Goal: Contribute content

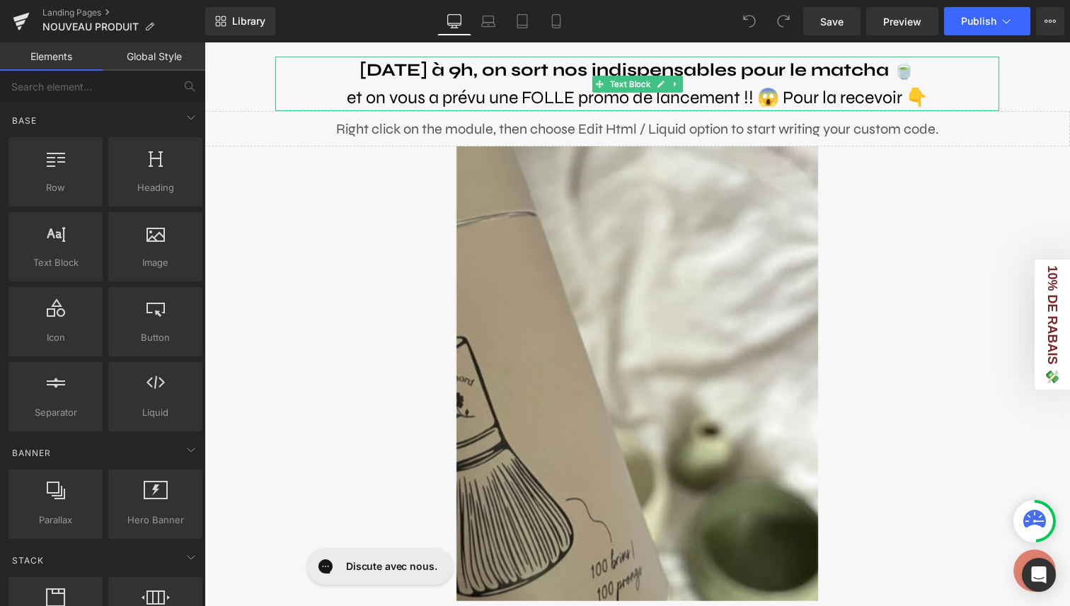
click at [536, 69] on b "[DATE] à 9h, on sort nos indispensables pour le matcha 🍵" at bounding box center [636, 69] width 555 height 21
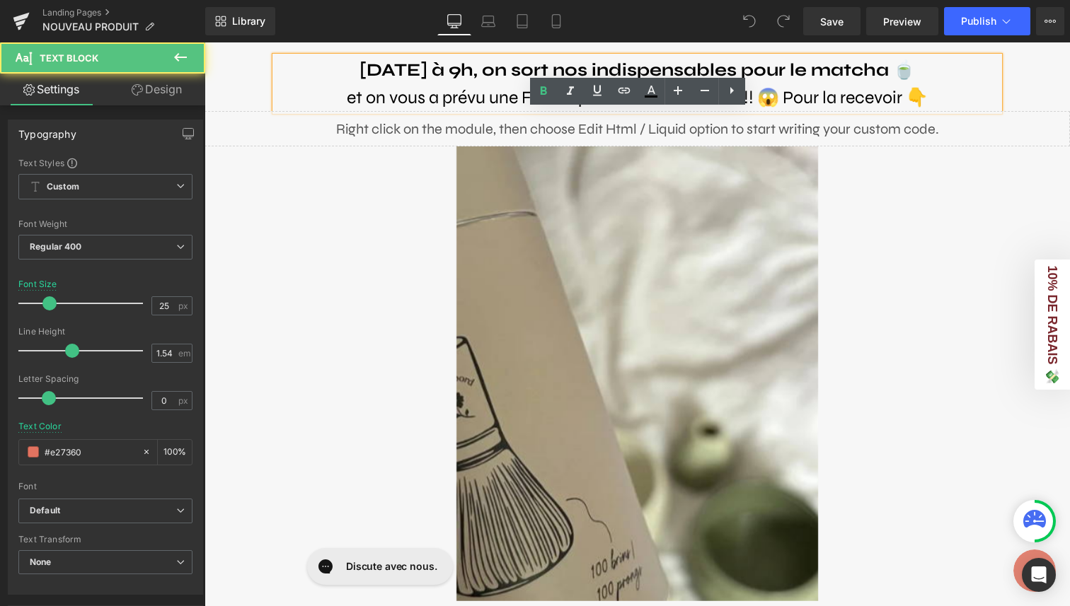
click at [810, 66] on b "[DATE] à 9h, on sort nos indispensables pour le matcha 🍵" at bounding box center [636, 69] width 555 height 21
drag, startPoint x: 454, startPoint y: 73, endPoint x: 387, endPoint y: 72, distance: 66.5
click at [387, 72] on b "[DATE] à 9h, on sort nos indispensables pour le matcha 🍵" at bounding box center [636, 69] width 555 height 21
click at [482, 72] on b "[DATE] à 9h, on sort nos indispensables pour le matcha 🍵" at bounding box center [636, 69] width 555 height 21
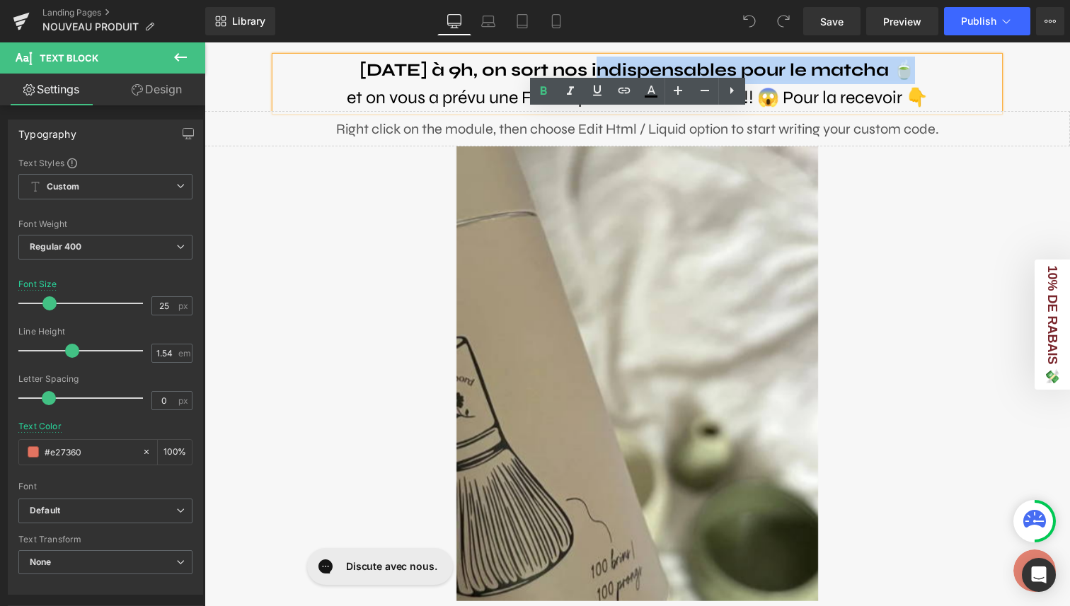
drag, startPoint x: 913, startPoint y: 73, endPoint x: 601, endPoint y: 74, distance: 312.1
click at [601, 74] on b "[DATE] à 9h, on sort nos indispensables pour le matcha 🍵" at bounding box center [636, 69] width 555 height 21
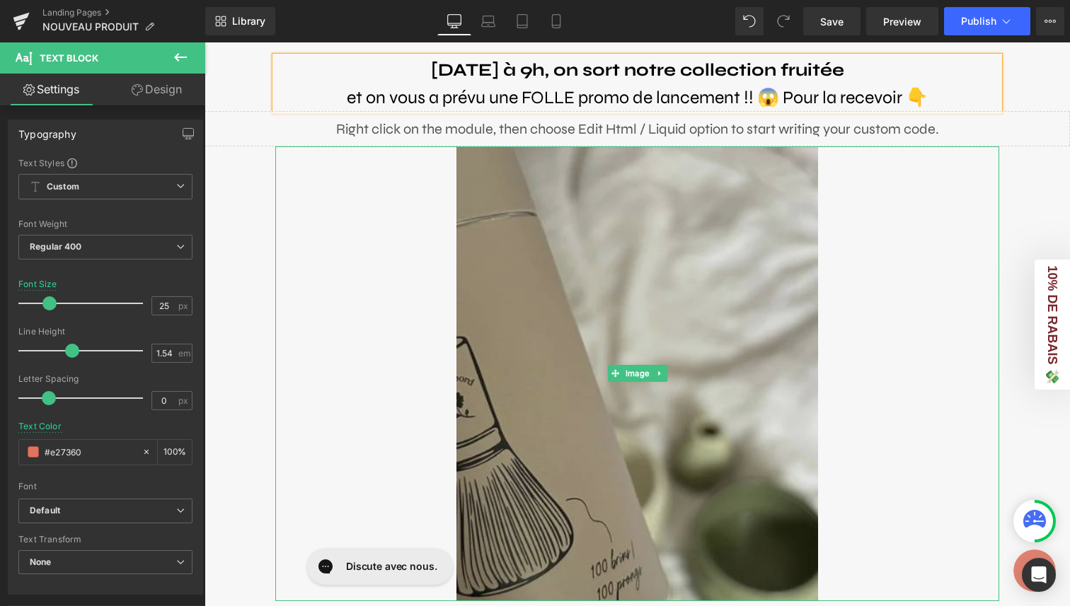
click at [613, 352] on img at bounding box center [637, 373] width 362 height 455
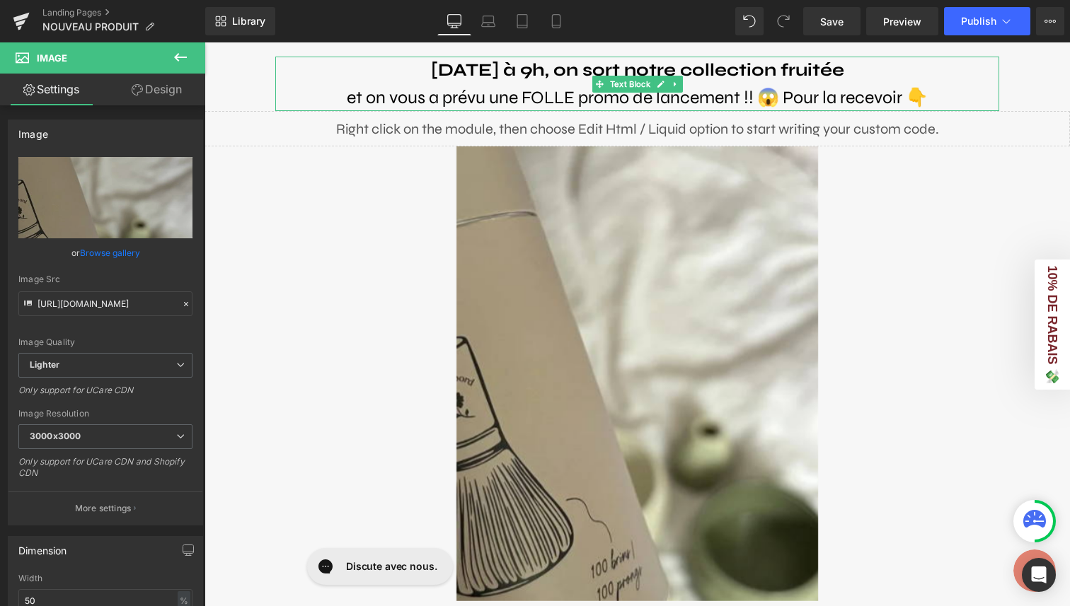
click at [869, 64] on p "[DATE] à 9h, on sort notre collection fruitée" at bounding box center [637, 71] width 724 height 28
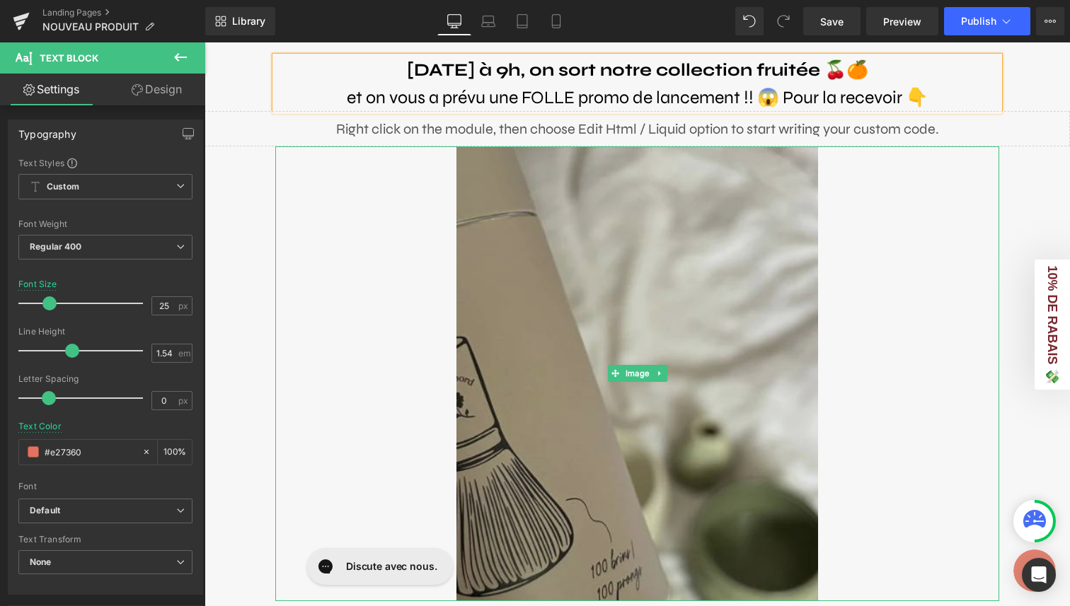
click at [763, 226] on img at bounding box center [637, 373] width 362 height 455
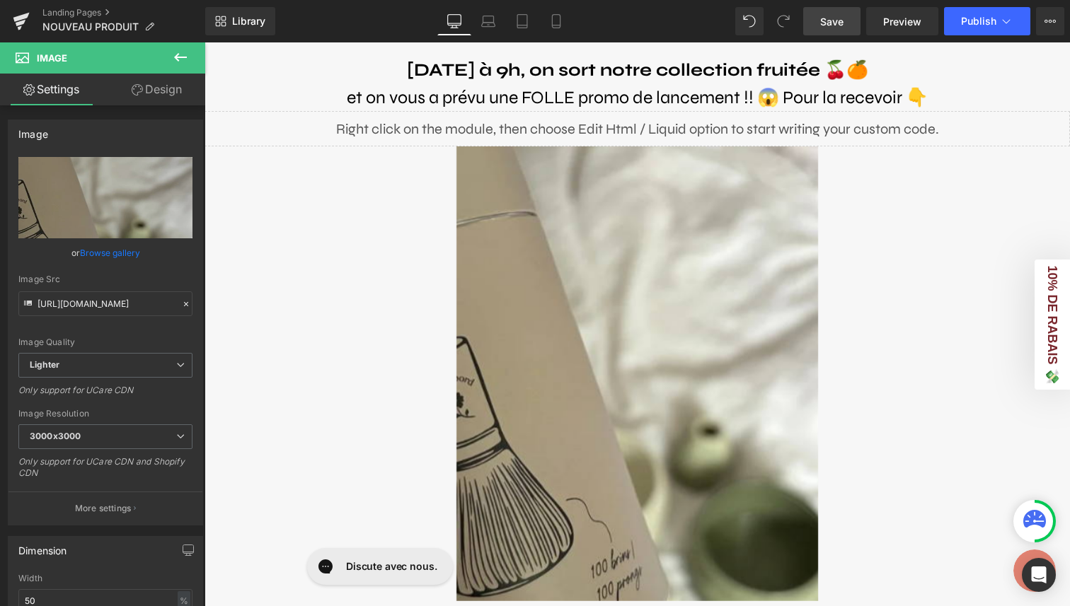
click at [843, 21] on span "Save" at bounding box center [831, 21] width 23 height 15
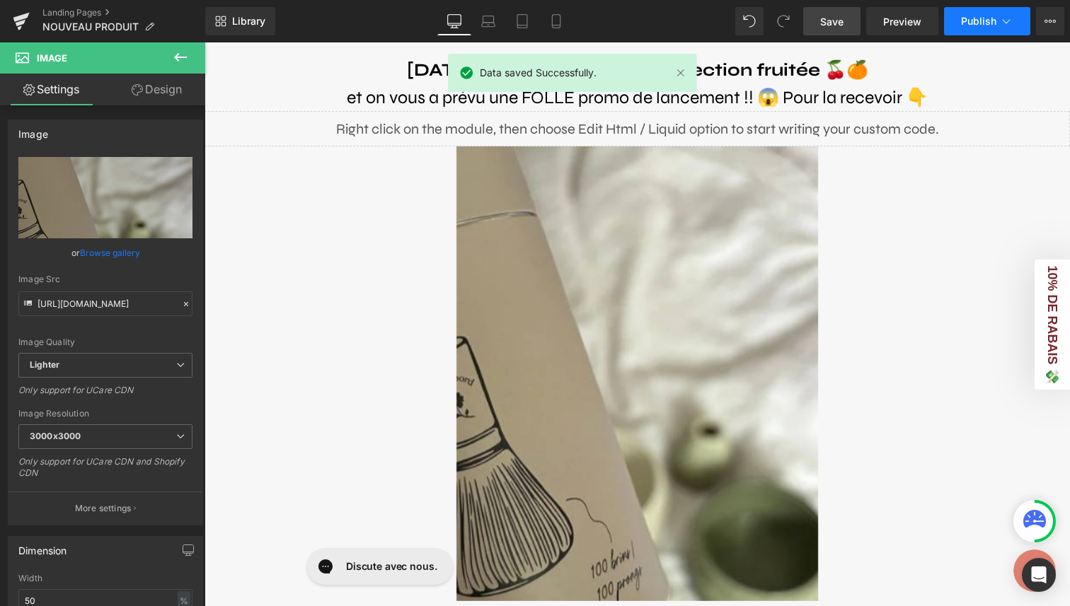
click at [981, 22] on span "Publish" at bounding box center [978, 21] width 35 height 11
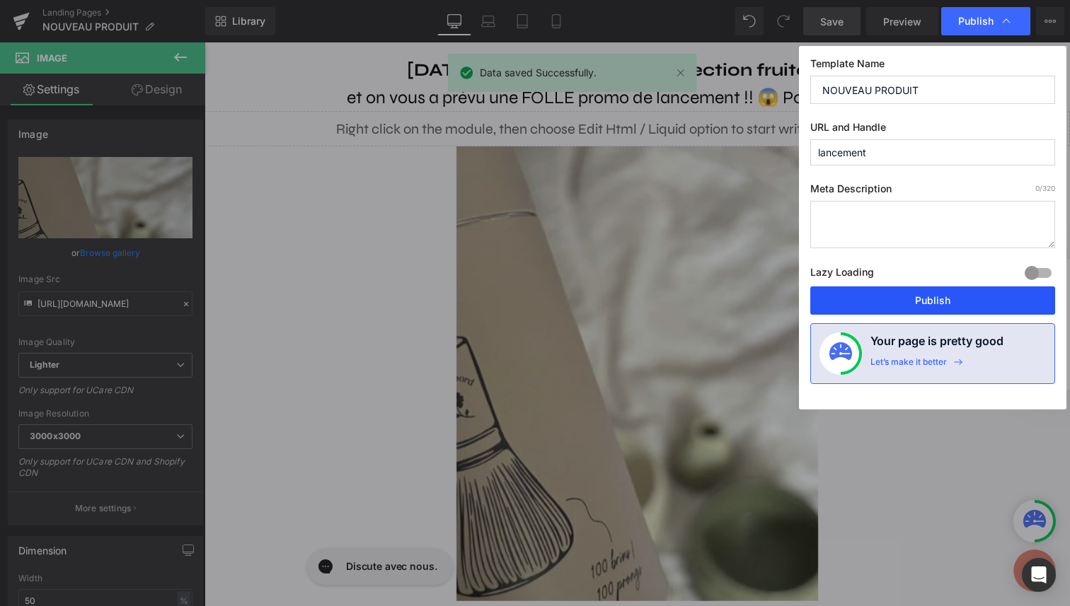
click at [945, 298] on button "Publish" at bounding box center [932, 301] width 245 height 28
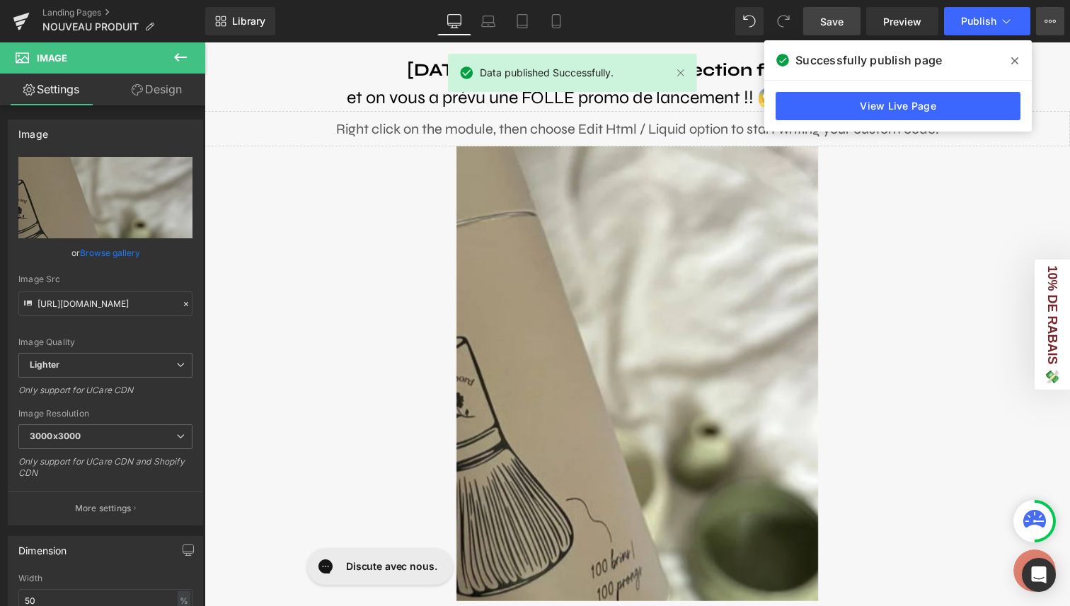
click at [1051, 22] on icon at bounding box center [1049, 21] width 11 height 11
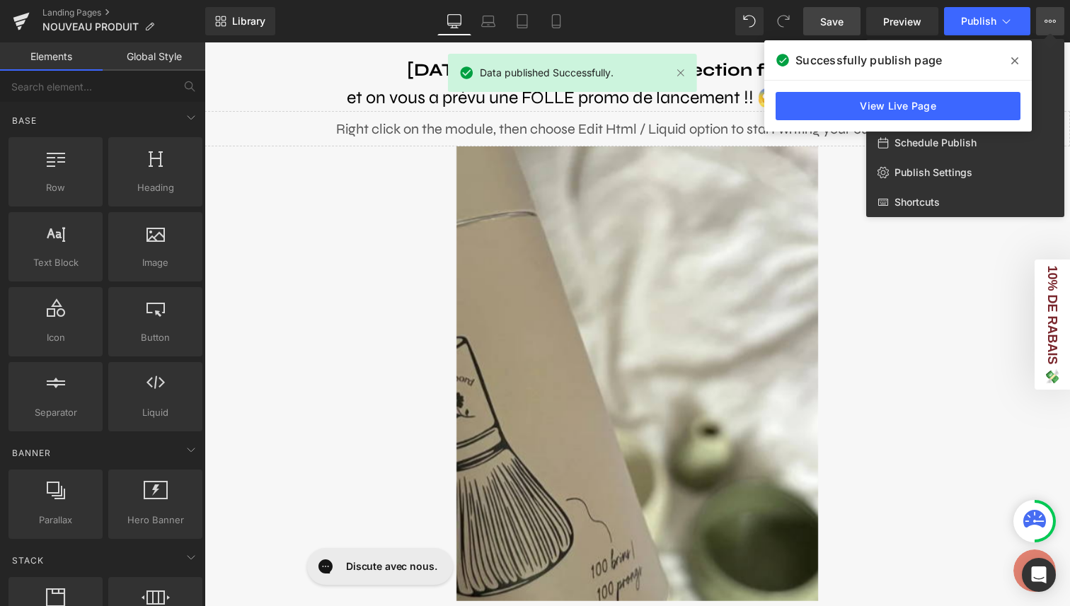
click at [974, 405] on div at bounding box center [637, 324] width 865 height 564
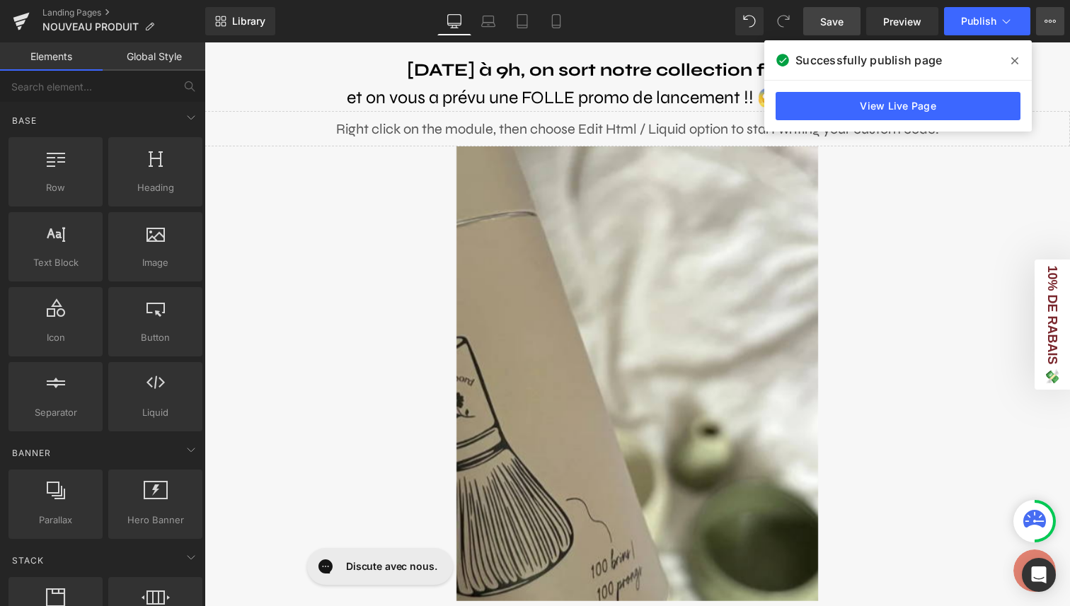
click at [1050, 18] on icon at bounding box center [1049, 21] width 11 height 11
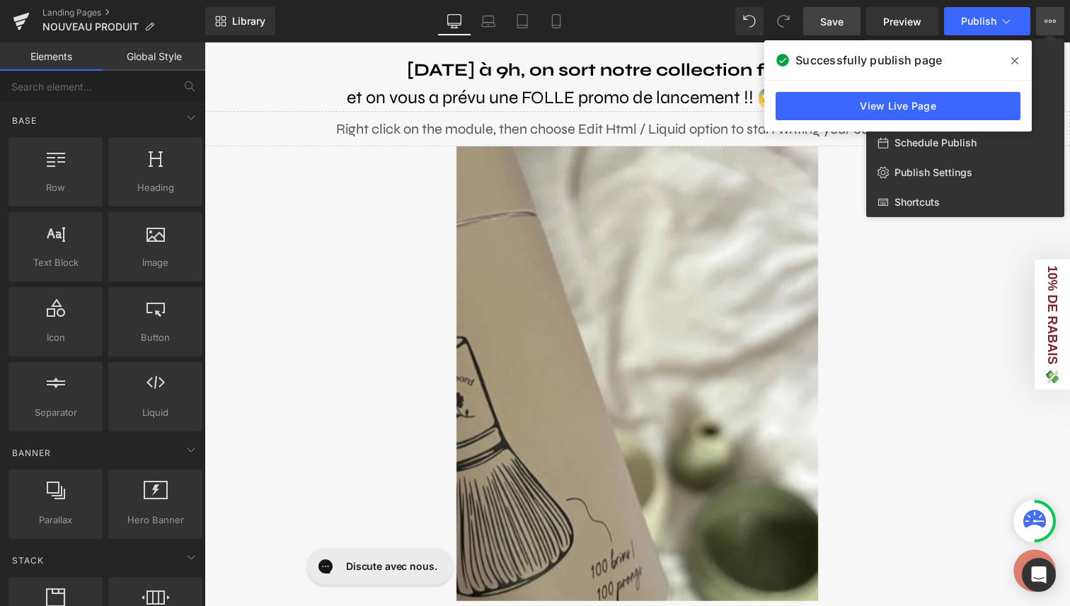
click at [1011, 61] on icon at bounding box center [1014, 60] width 7 height 11
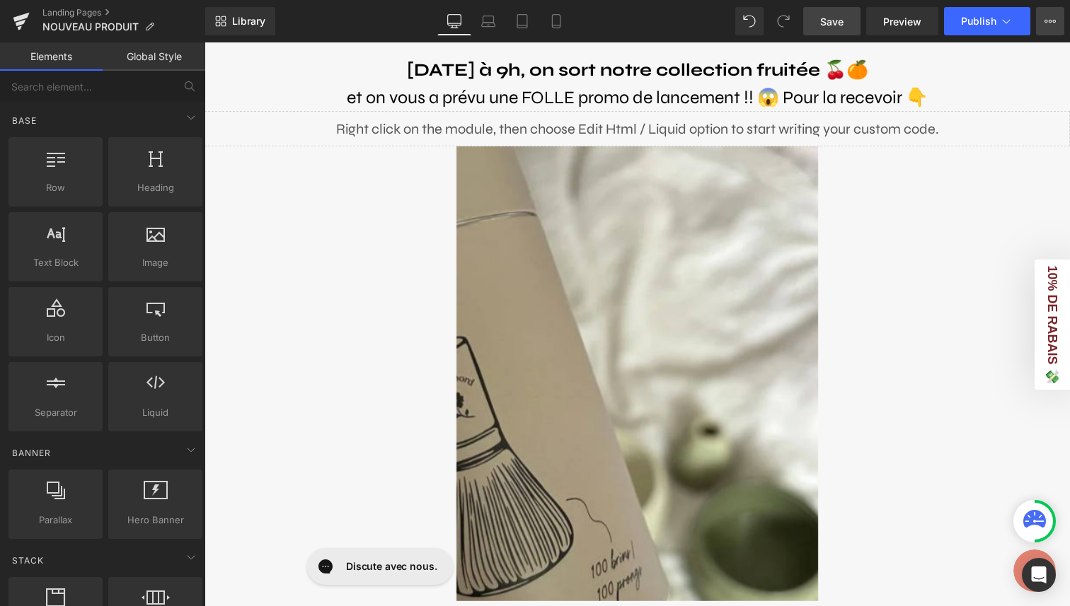
click at [1056, 21] on button "View Live Page View with current Template Save Template to Library Schedule Pub…" at bounding box center [1050, 21] width 28 height 28
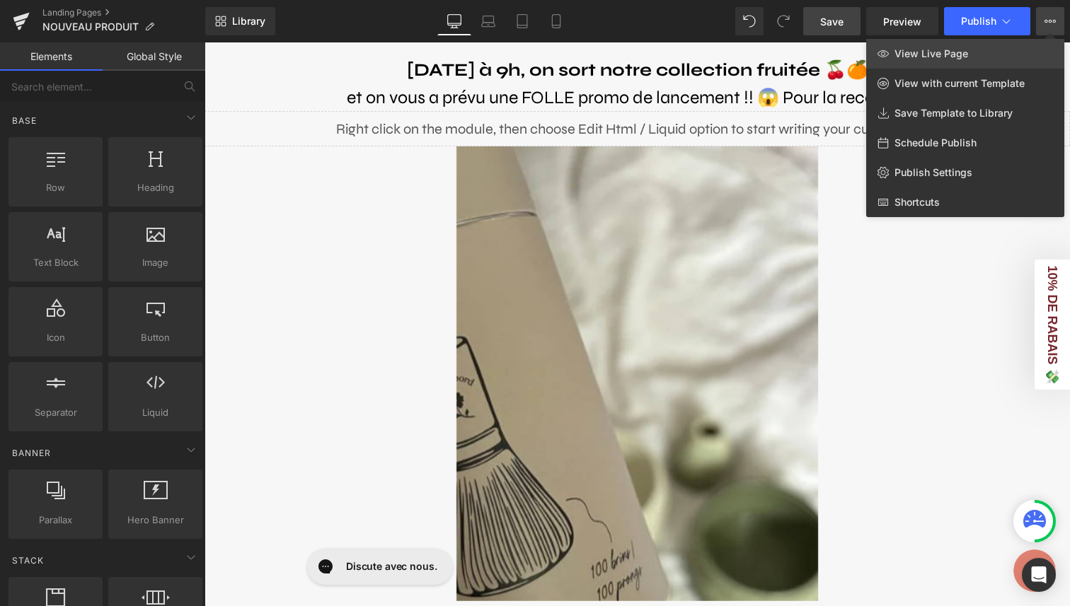
click at [979, 47] on link "View Live Page" at bounding box center [965, 54] width 198 height 30
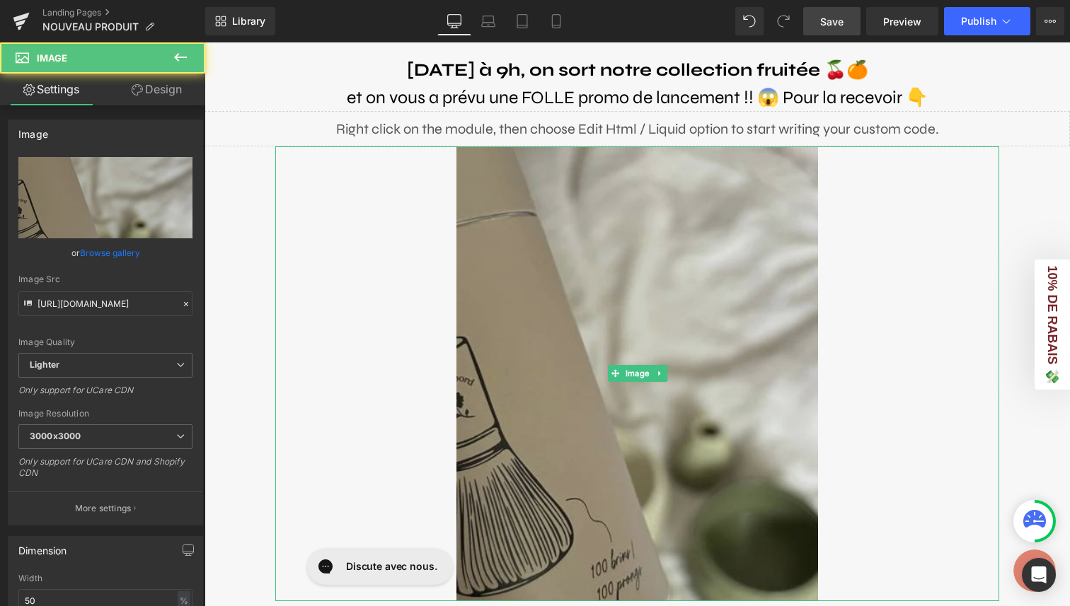
click at [614, 299] on img at bounding box center [637, 373] width 362 height 455
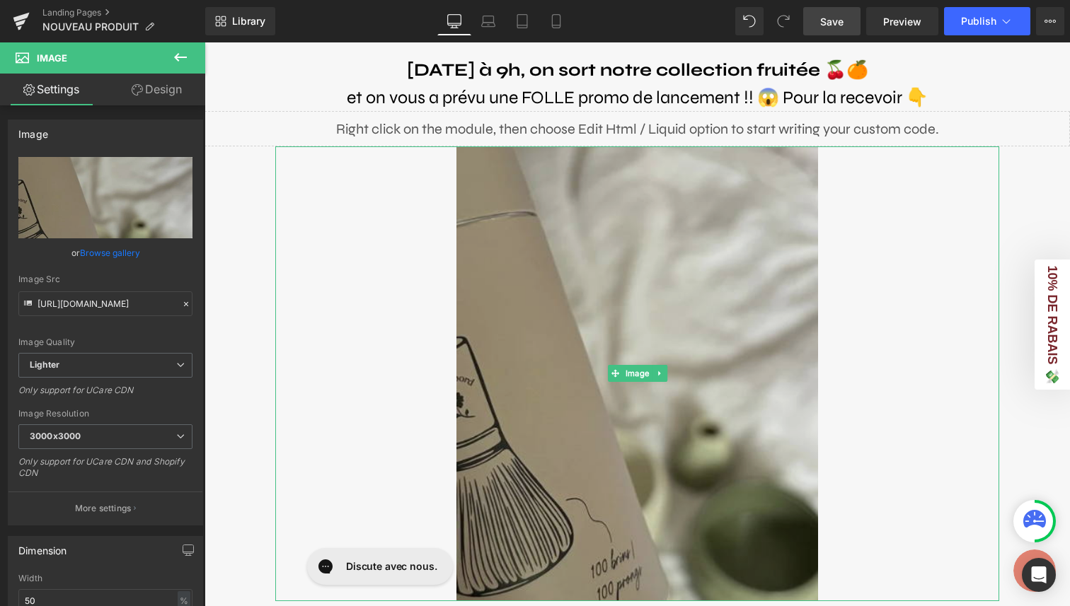
click at [698, 318] on img at bounding box center [637, 373] width 362 height 455
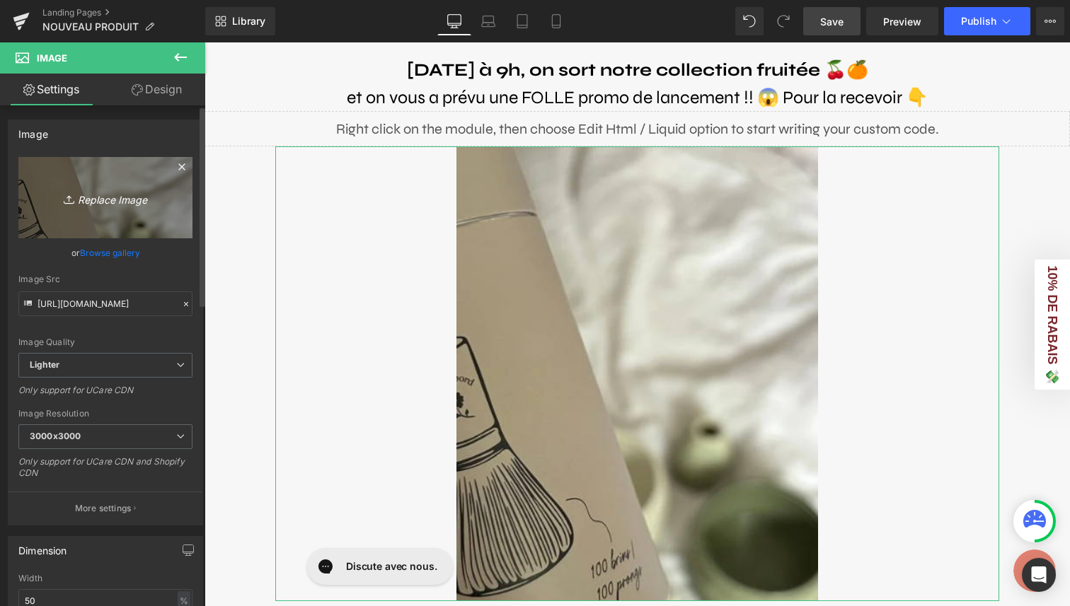
click at [120, 192] on icon "Replace Image" at bounding box center [105, 198] width 113 height 18
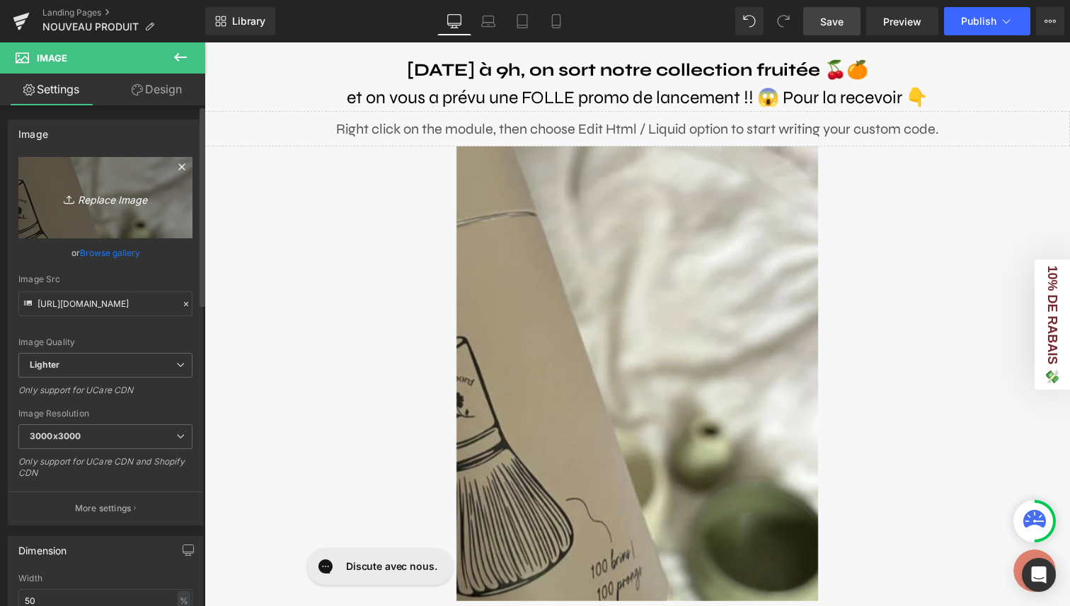
type input "C:\fakepath\Lancement FRUIT MARKET.png"
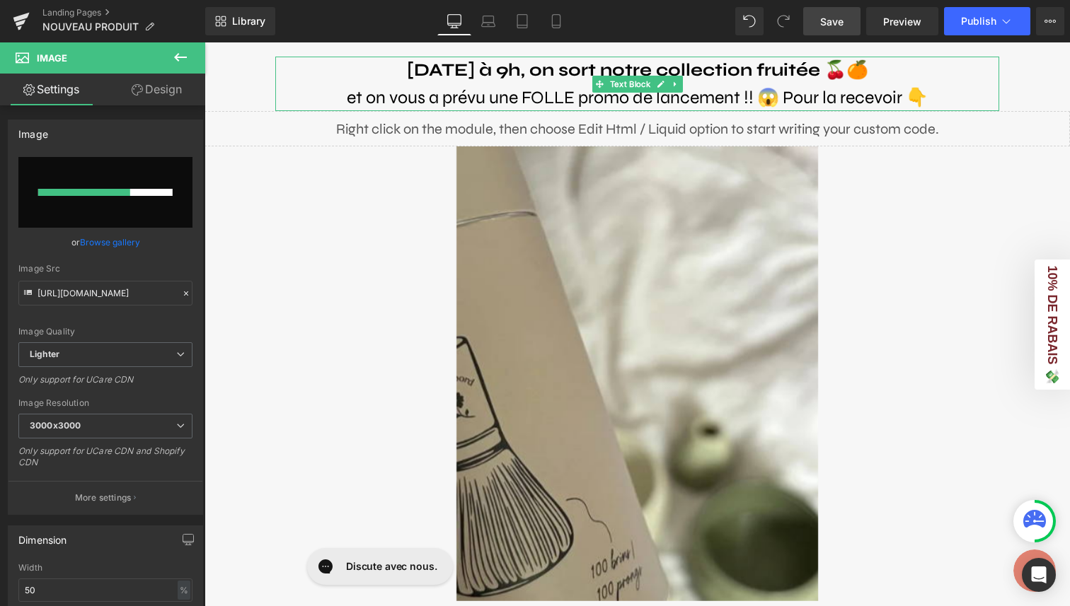
click at [761, 99] on span "et on vous a prévu une FOLLE promo de lancement !! 😱 Pour la recevoir 👇" at bounding box center [637, 97] width 581 height 21
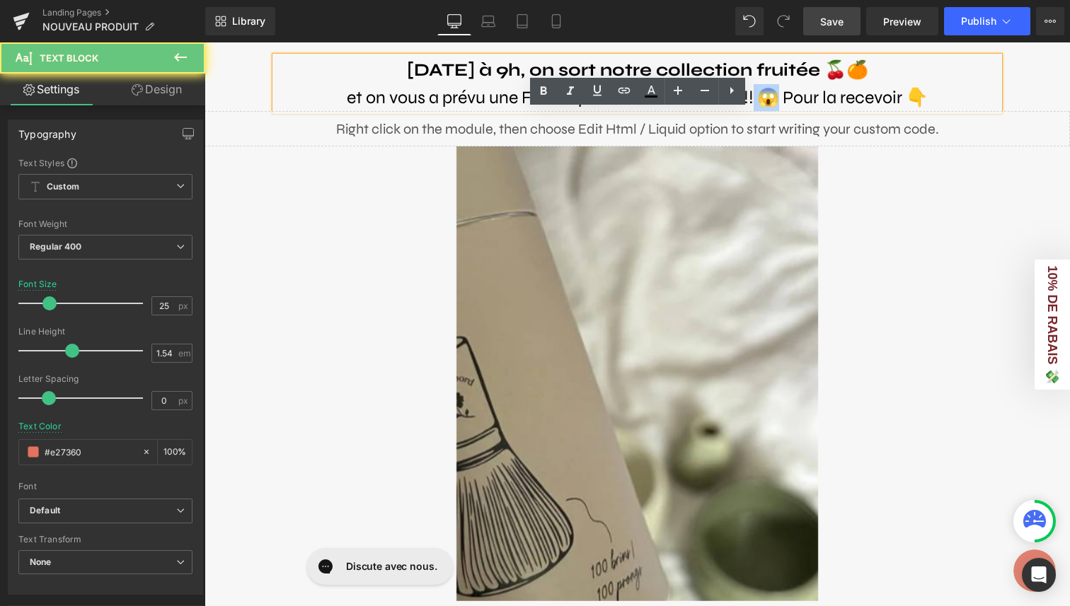
click at [761, 99] on span "et on vous a prévu une FOLLE promo de lancement !! 😱 Pour la recevoir 👇" at bounding box center [637, 97] width 581 height 21
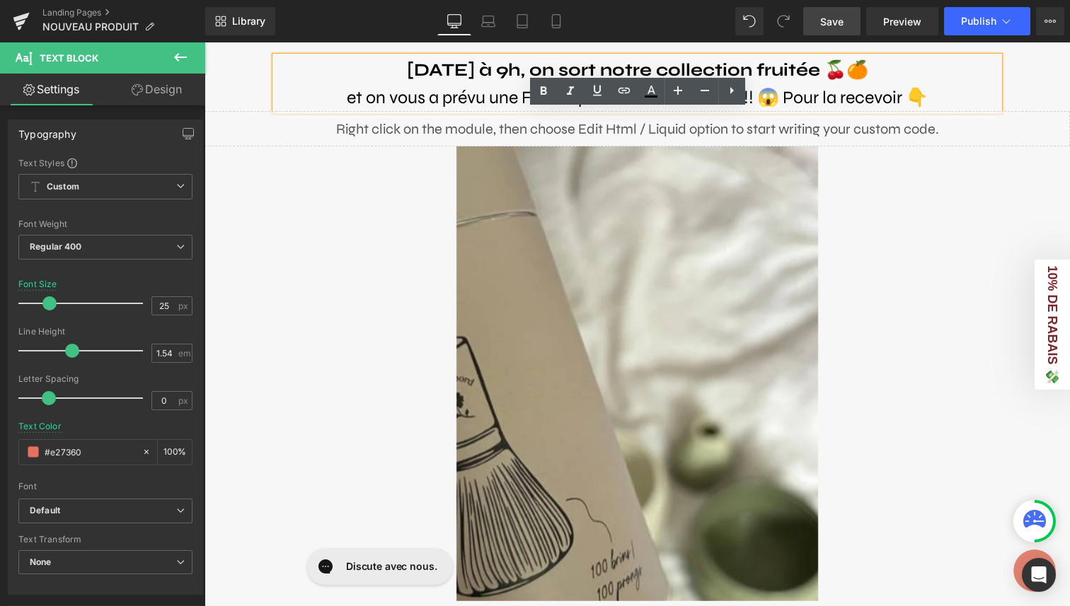
click at [802, 98] on span "et on vous a prévu une FOLLE promo de lancement !! 😱 Pour la recevoir 👇" at bounding box center [637, 97] width 581 height 21
click at [1018, 98] on div "[DATE] à 9h, on sort notre collection fruitée 🍒🍊 et on vous a prévu une FOLLE p…" at bounding box center [637, 447] width 865 height 810
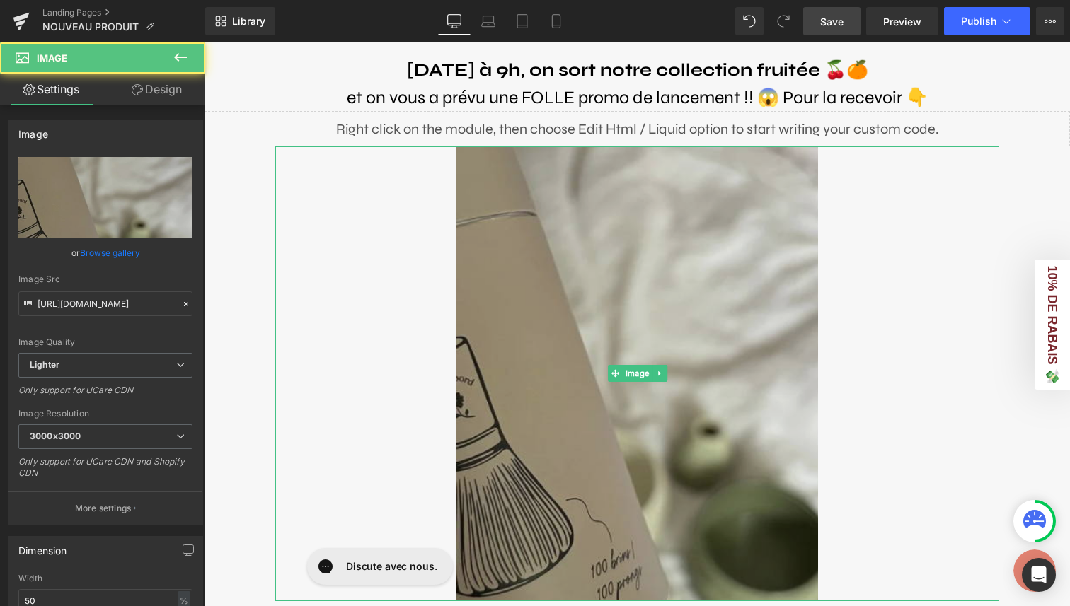
click at [578, 305] on img at bounding box center [637, 373] width 362 height 455
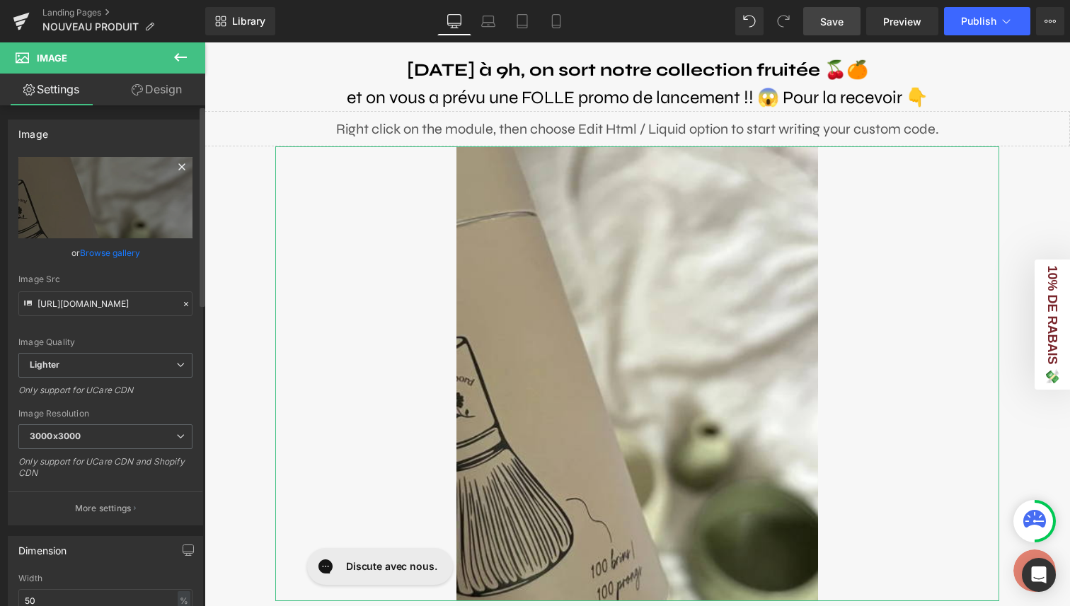
click at [178, 165] on icon at bounding box center [181, 166] width 6 height 6
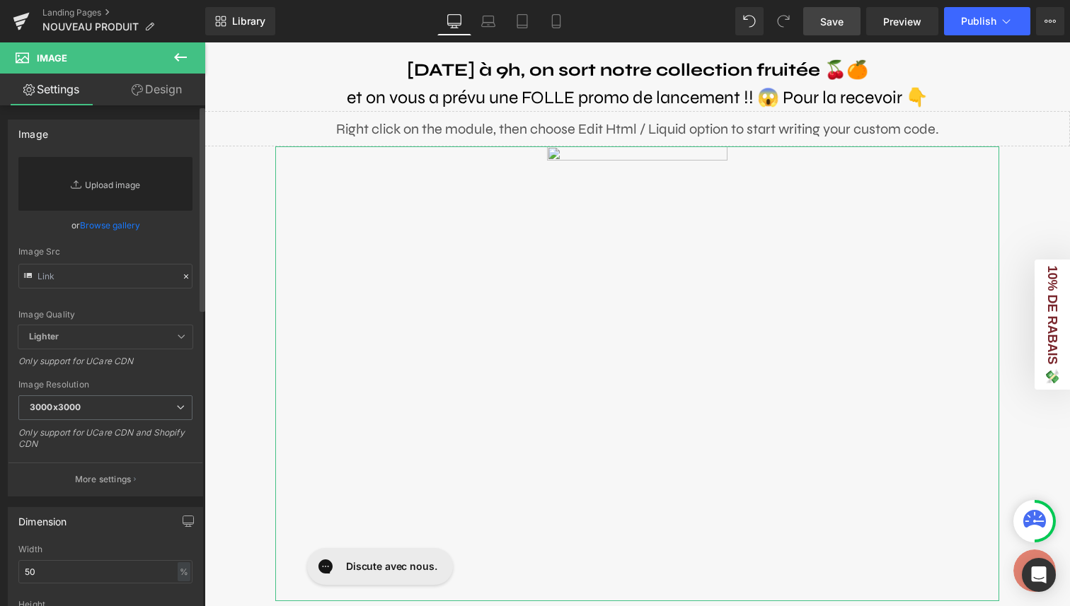
click at [106, 186] on link "Replace Image" at bounding box center [105, 184] width 174 height 54
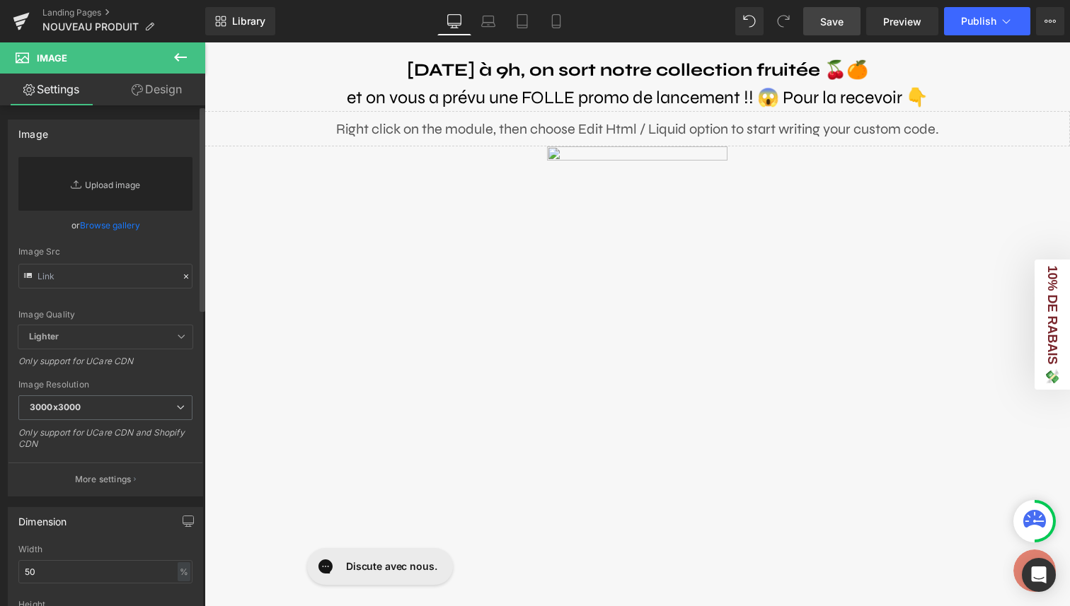
type input "C:\fakepath\Lancement FRUIT MARKET.png"
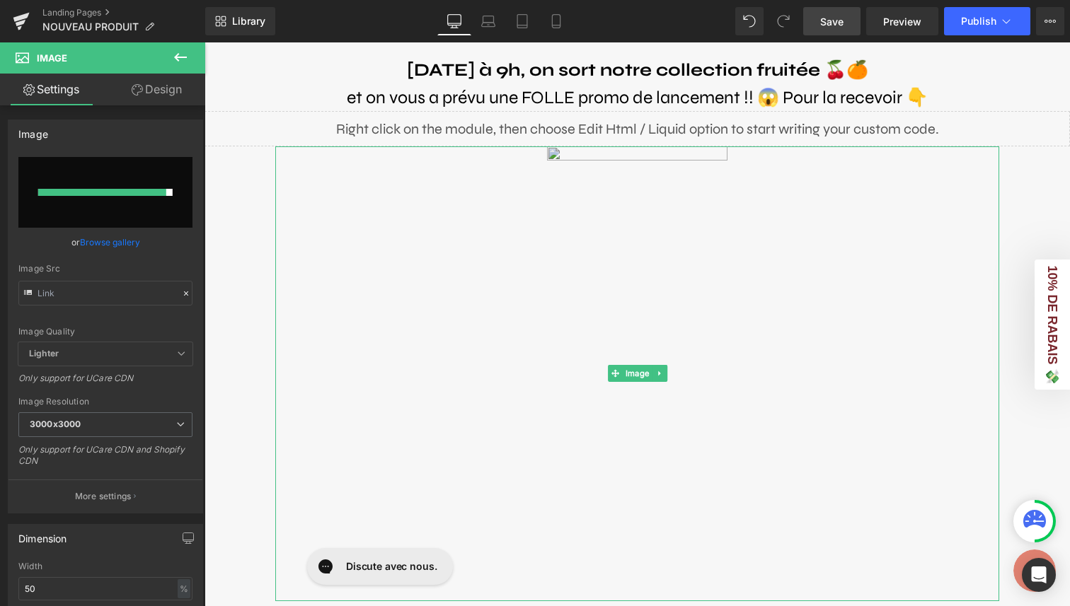
click at [731, 252] on img at bounding box center [637, 373] width 362 height 455
click at [102, 166] on input "file" at bounding box center [105, 192] width 174 height 71
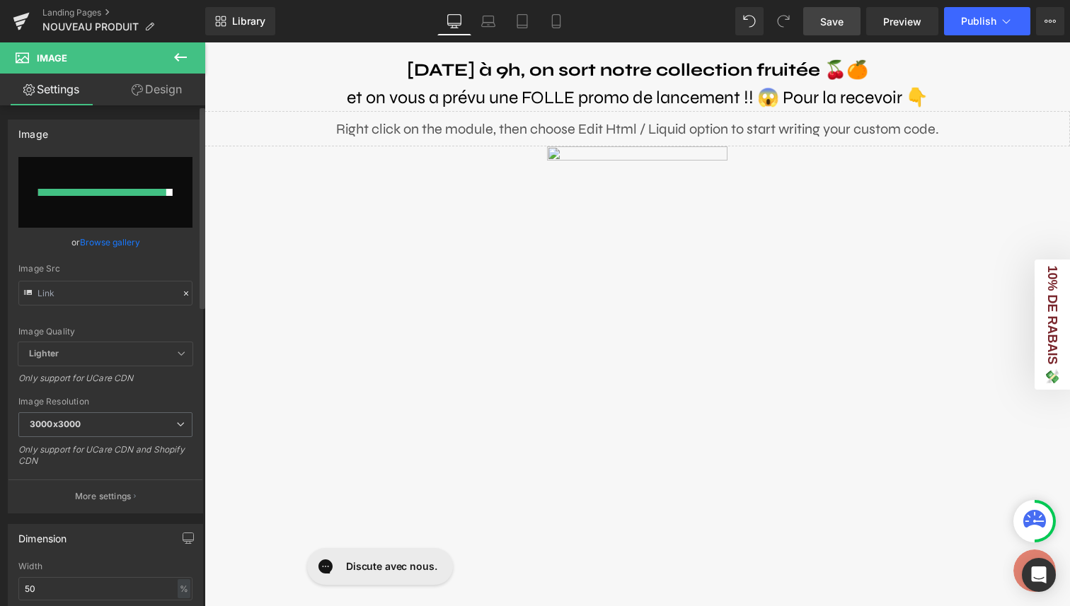
type input "C:\fakepath\Lancement FRUIT MARKET.png"
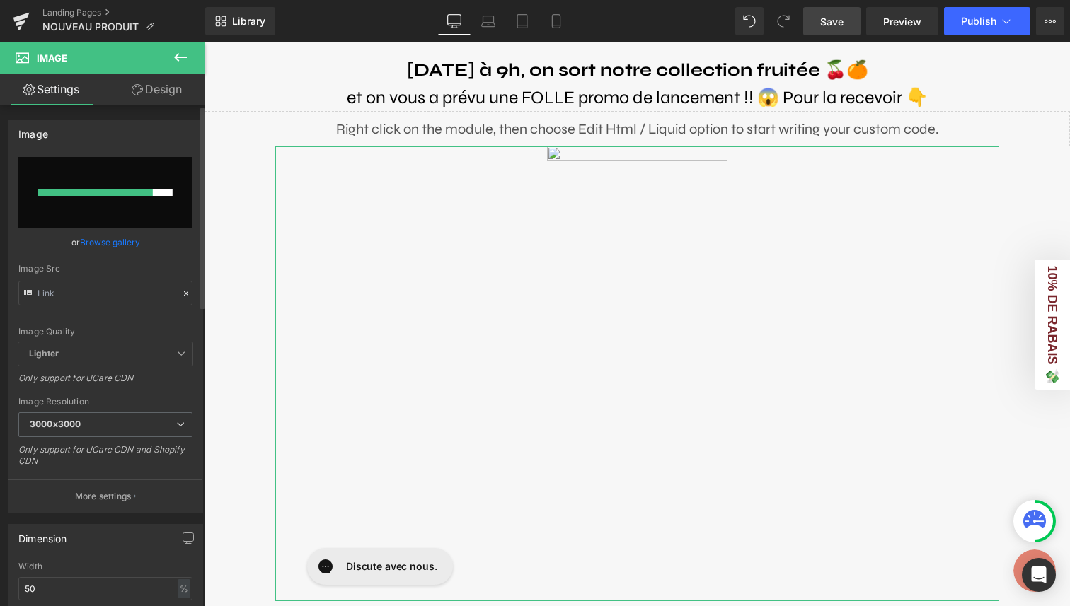
click at [127, 195] on div at bounding box center [95, 192] width 115 height 7
click at [113, 243] on link "Browse gallery" at bounding box center [110, 242] width 60 height 25
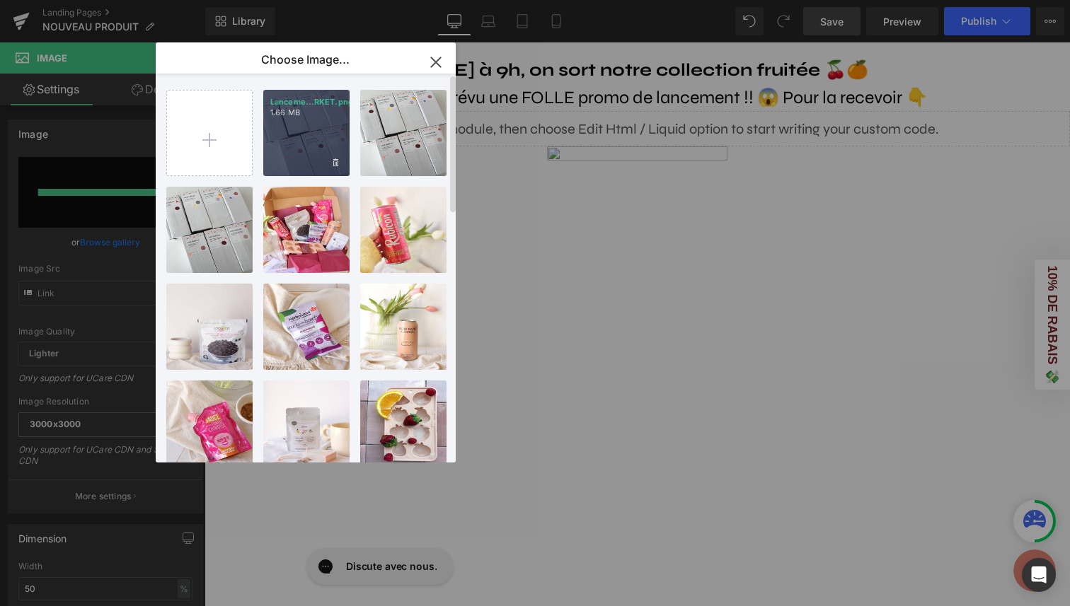
click at [310, 137] on div "Lanceme...RKET.png 1.66 MB" at bounding box center [306, 133] width 86 height 86
type input "[URL][DOMAIN_NAME]"
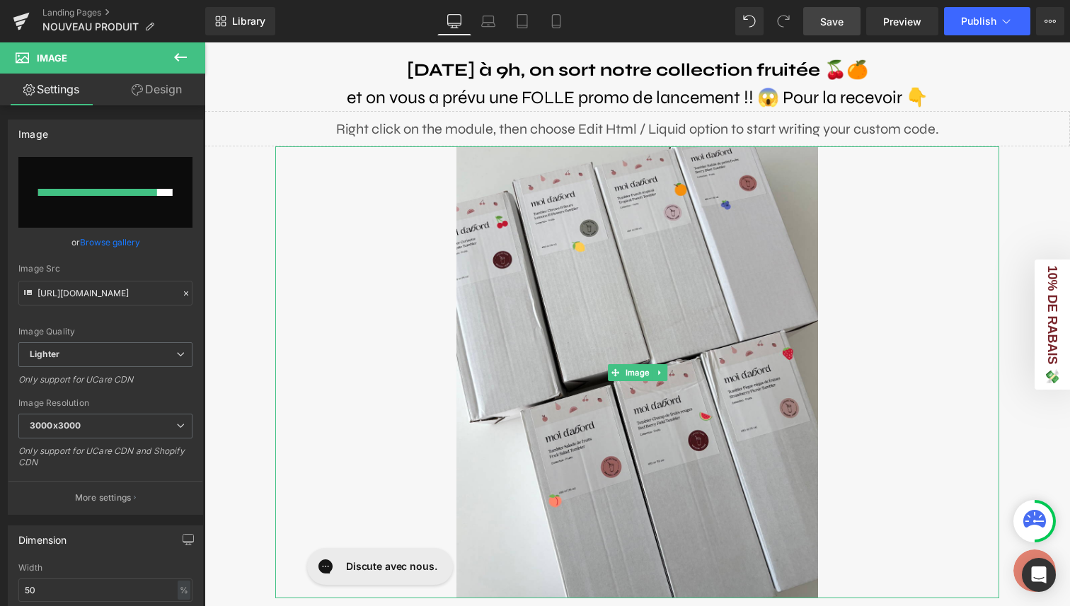
click at [919, 232] on div at bounding box center [637, 372] width 724 height 452
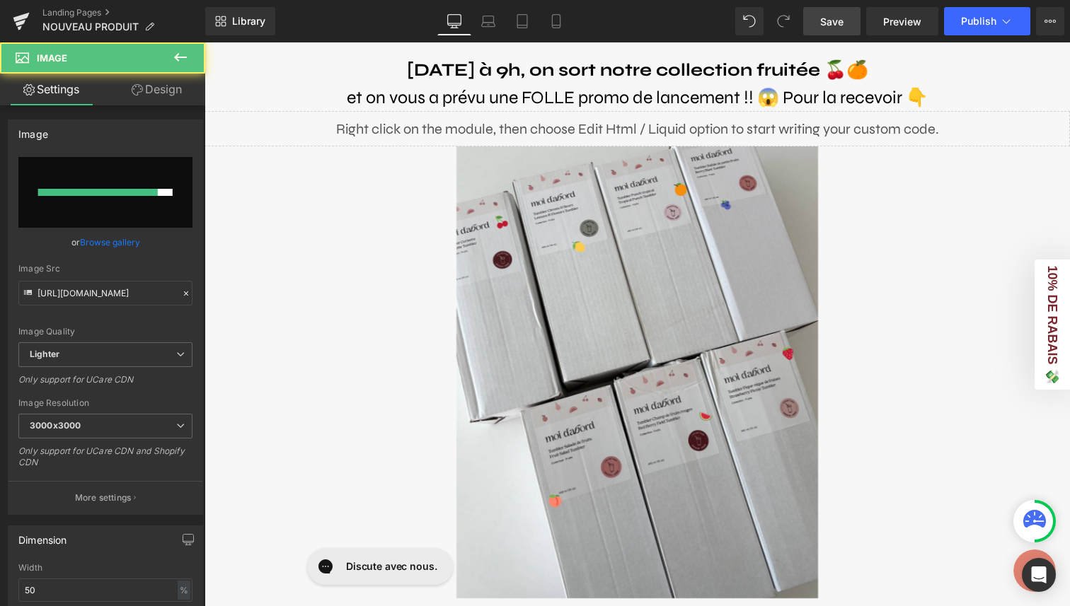
click at [1040, 188] on div "[DATE] à 9h, on sort notre collection fruitée 🍒🍊 et on vous a prévu une FOLLE p…" at bounding box center [637, 445] width 865 height 807
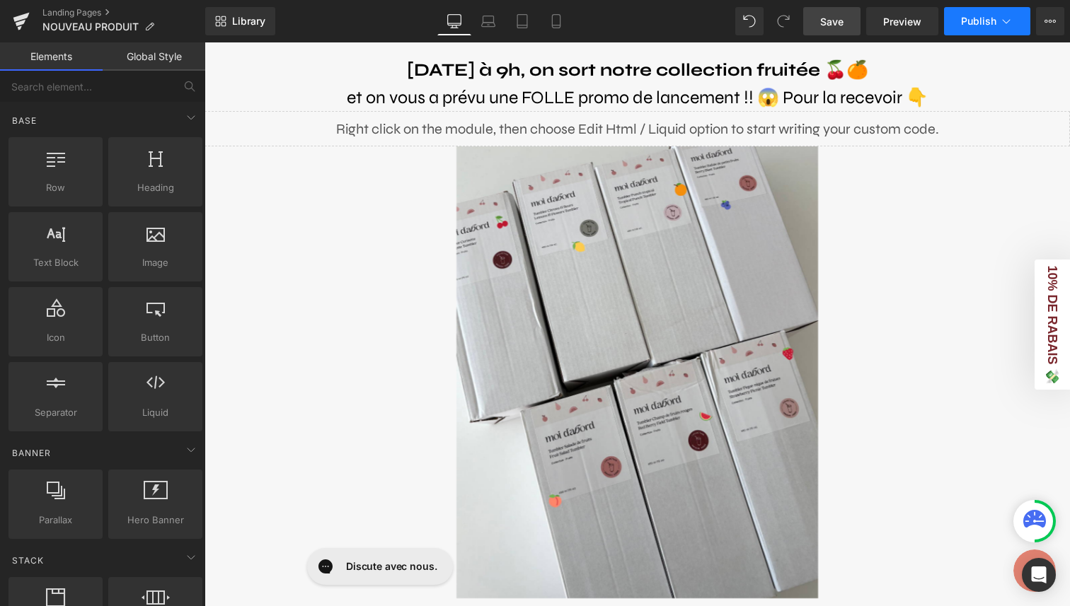
click at [979, 16] on span "Publish" at bounding box center [978, 21] width 35 height 11
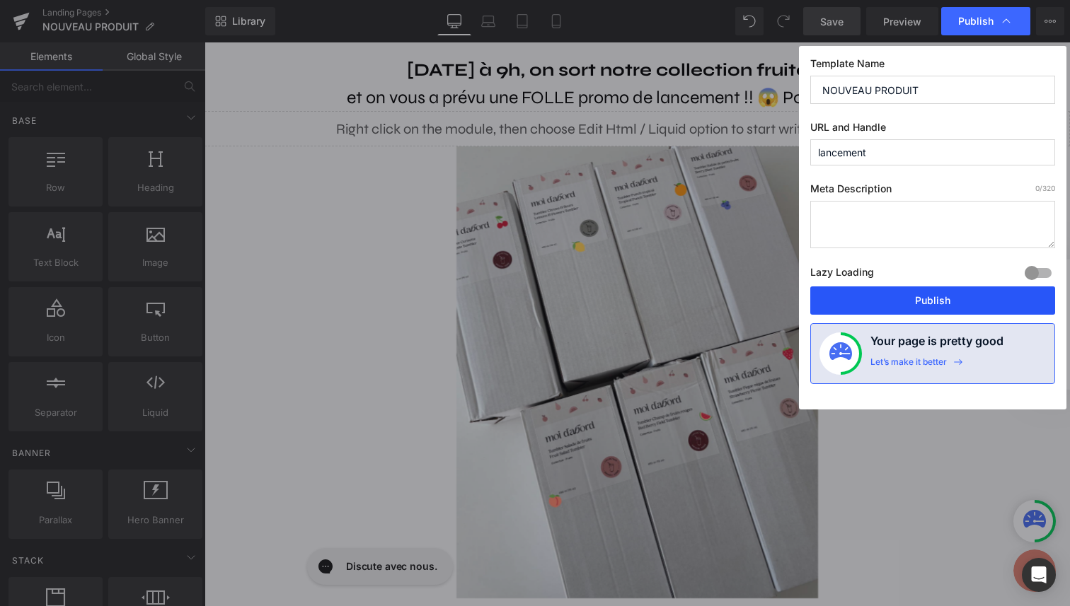
click at [977, 295] on button "Publish" at bounding box center [932, 301] width 245 height 28
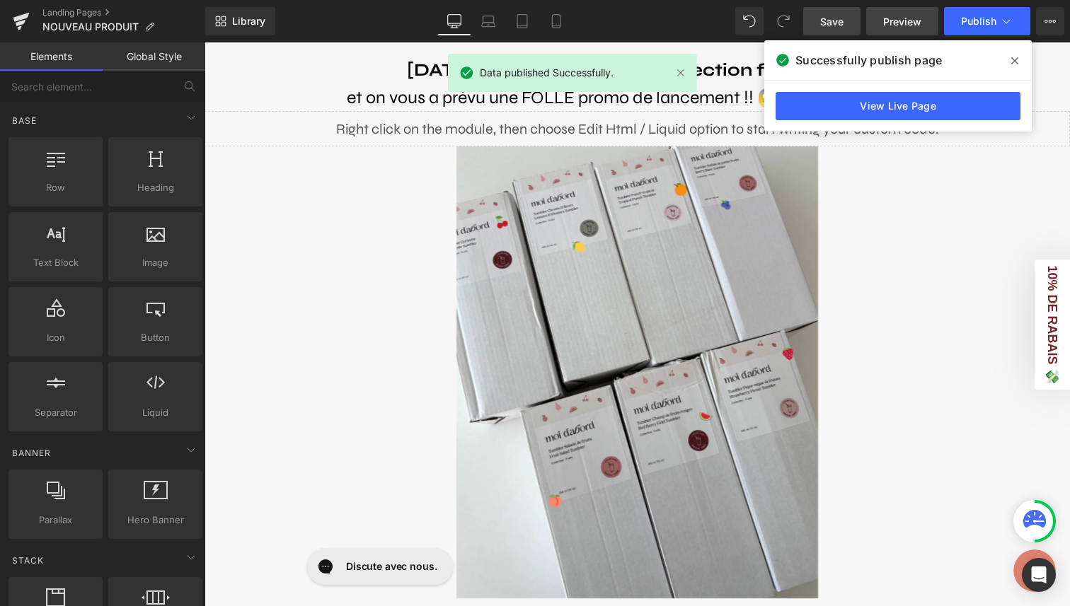
click at [911, 24] on span "Preview" at bounding box center [902, 21] width 38 height 15
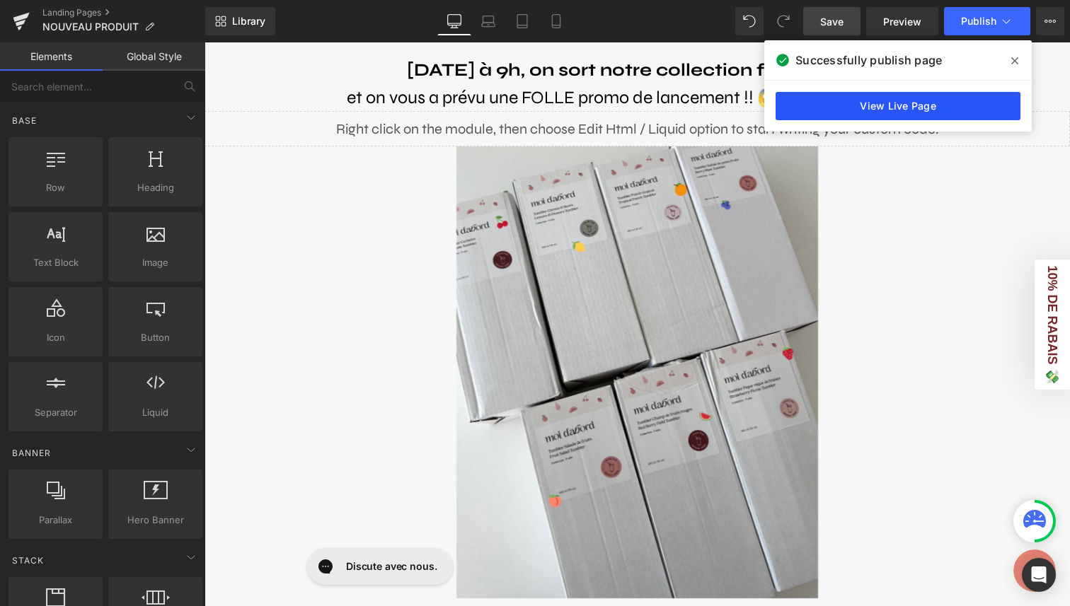
click at [904, 104] on link "View Live Page" at bounding box center [898, 106] width 245 height 28
